Goal: Navigation & Orientation: Find specific page/section

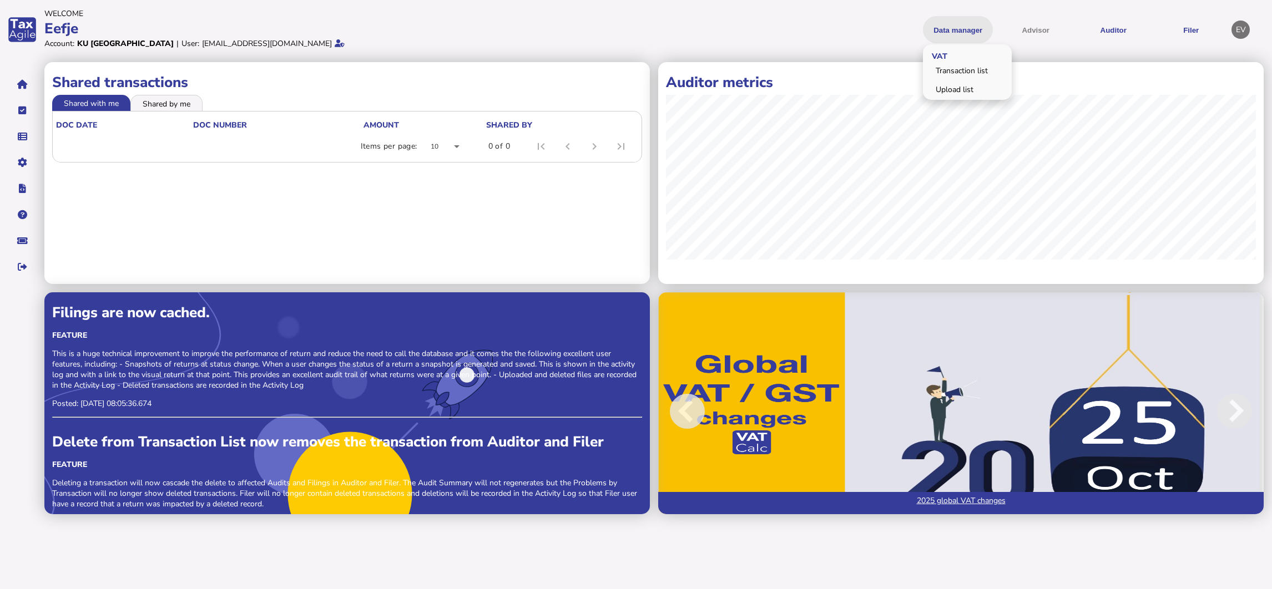
click at [968, 27] on button "Data manager" at bounding box center [958, 29] width 70 height 27
click at [23, 85] on icon "navigate application pages" at bounding box center [22, 84] width 11 height 1
